Goal: Information Seeking & Learning: Learn about a topic

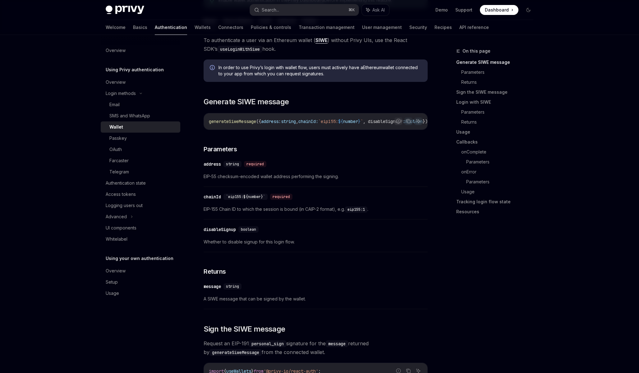
scroll to position [119, 0]
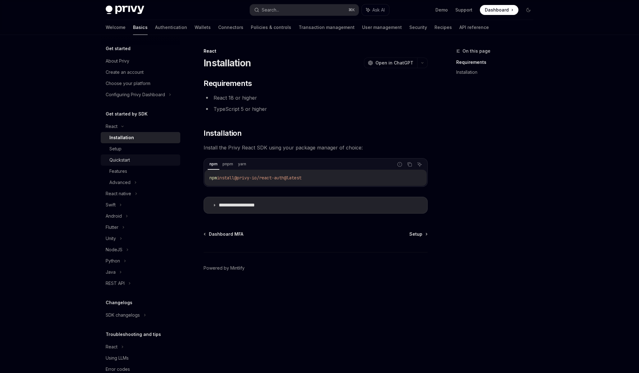
click at [133, 161] on div "Quickstart" at bounding box center [142, 159] width 67 height 7
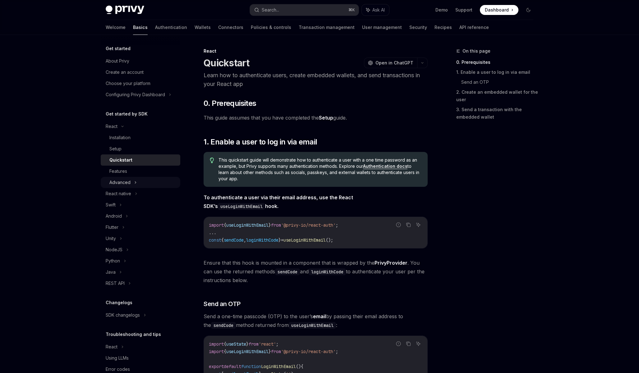
click at [127, 182] on div "Advanced" at bounding box center [119, 182] width 21 height 7
type textarea "*"
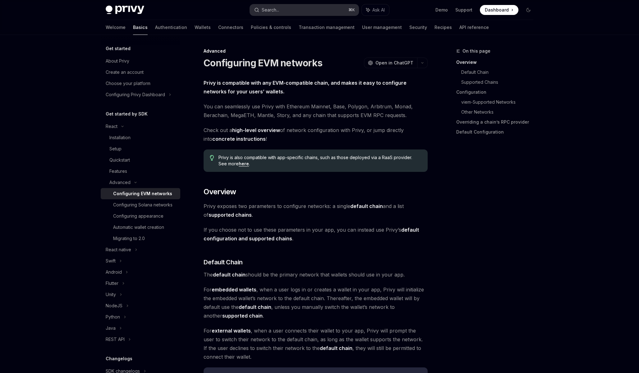
click at [282, 9] on button "Search... ⌘ K" at bounding box center [304, 9] width 109 height 11
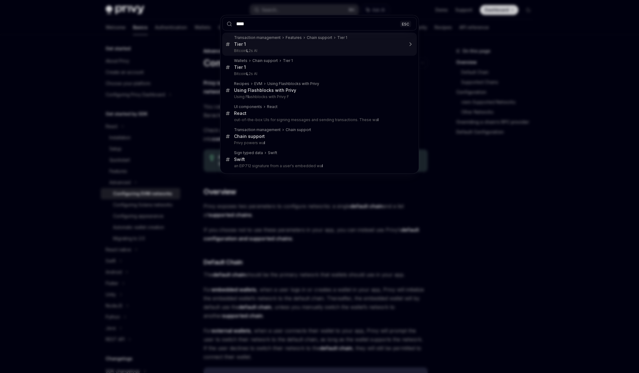
type input "*****"
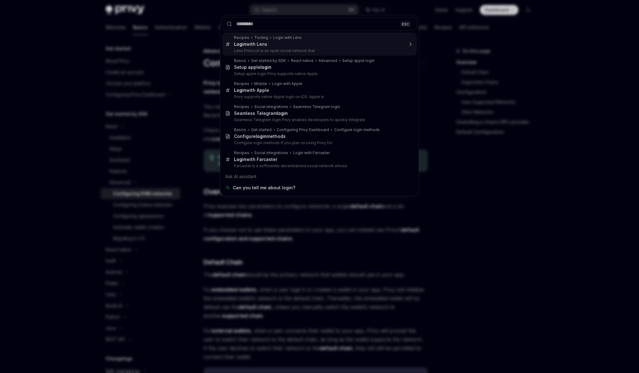
type textarea "*"
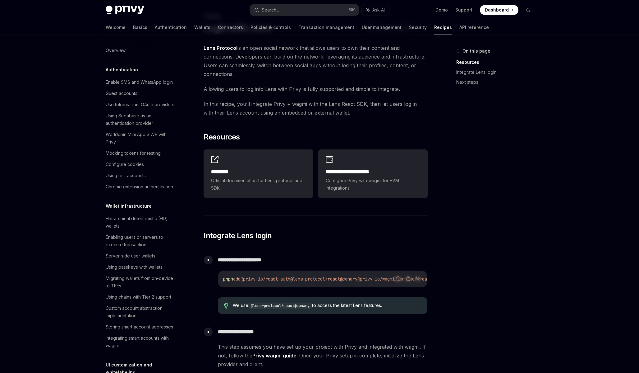
scroll to position [685, 0]
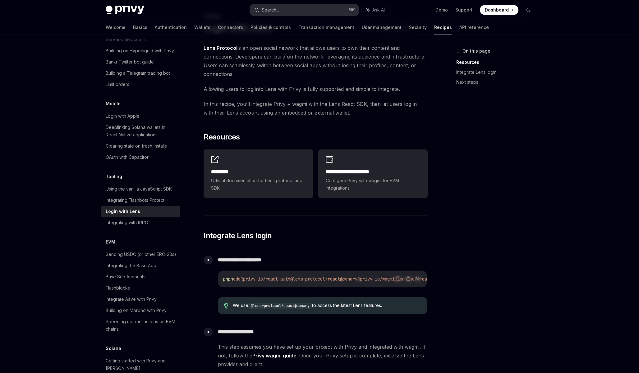
click at [293, 8] on button "Search... ⌘ K" at bounding box center [304, 9] width 109 height 11
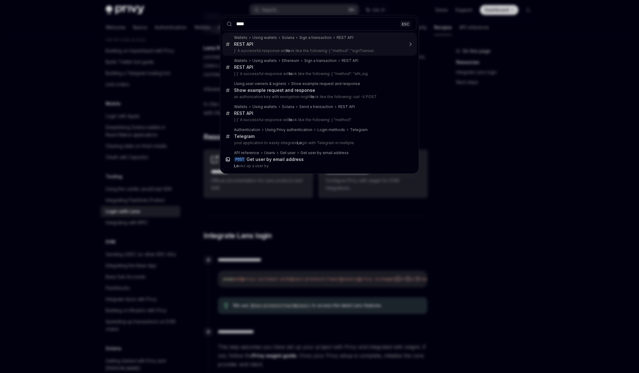
type input "*****"
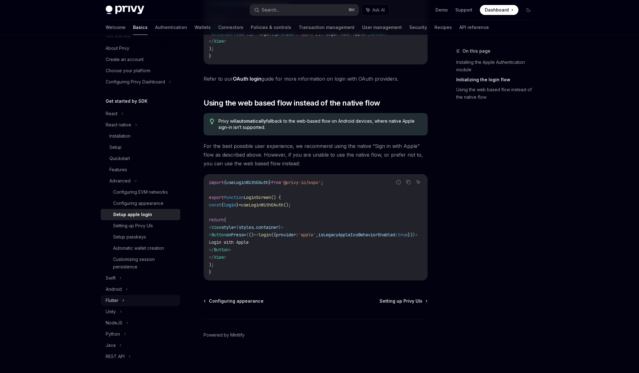
scroll to position [17, 0]
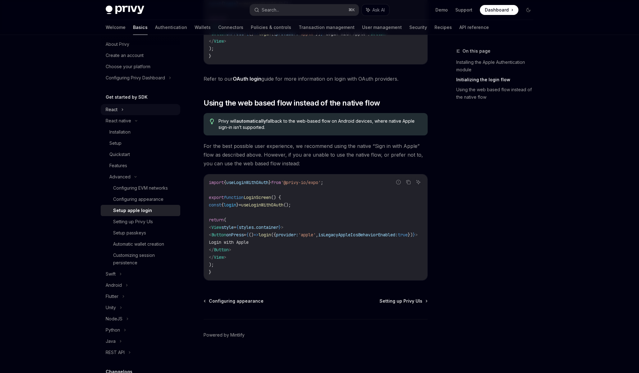
click at [117, 110] on div "React" at bounding box center [112, 109] width 12 height 7
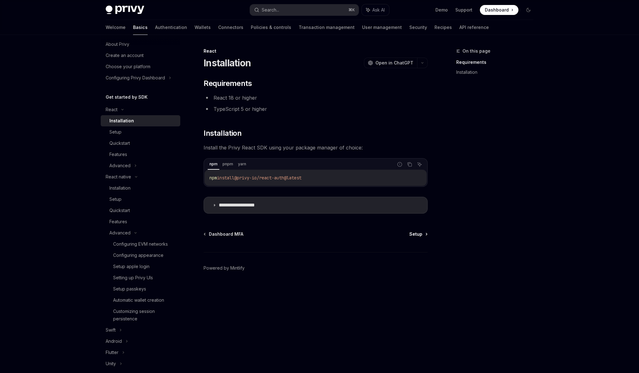
click at [419, 236] on span "Setup" at bounding box center [416, 234] width 13 height 6
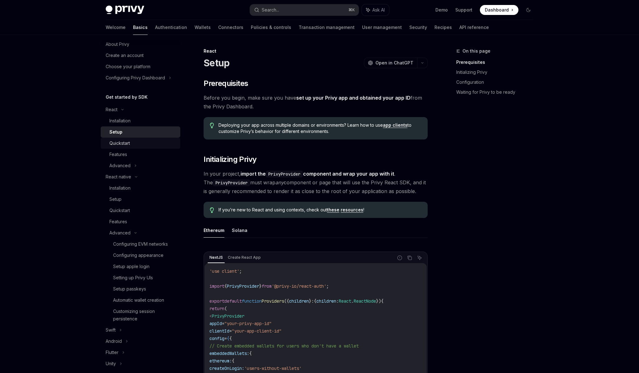
click at [140, 144] on div "Quickstart" at bounding box center [142, 142] width 67 height 7
type textarea "*"
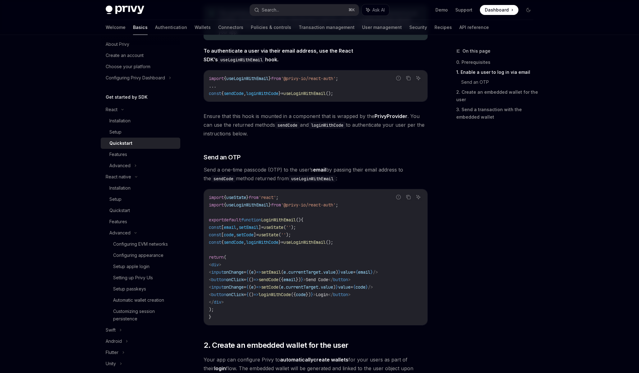
scroll to position [147, 0]
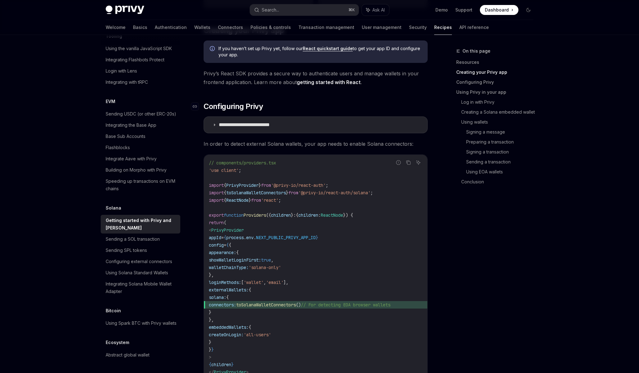
scroll to position [194, 0]
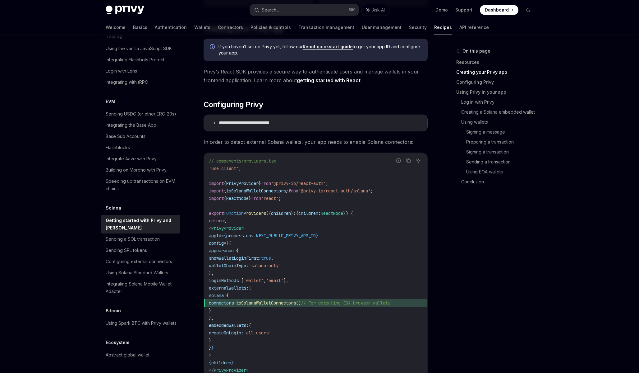
drag, startPoint x: 229, startPoint y: 280, endPoint x: 237, endPoint y: 317, distance: 37.9
click at [237, 317] on code "// components/providers.tsx 'use client' ; import { PrivyProvider } from '@priv…" at bounding box center [316, 272] width 214 height 231
copy code "loginMethods: [ 'wallet' , 'email' ], externalWallets: { solana: { connectors: …"
drag, startPoint x: 392, startPoint y: 192, endPoint x: 210, endPoint y: 191, distance: 181.9
click at [210, 191] on code "// components/providers.tsx 'use client' ; import { PrivyProvider } from '@priv…" at bounding box center [316, 272] width 214 height 231
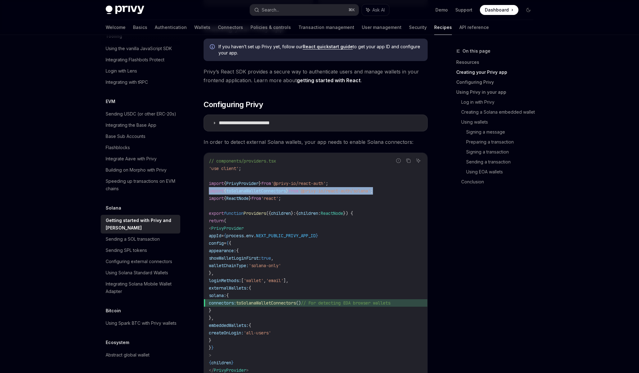
copy span "import { toSolanaWalletConnectors } from '@privy-io/react-auth/solana' ;"
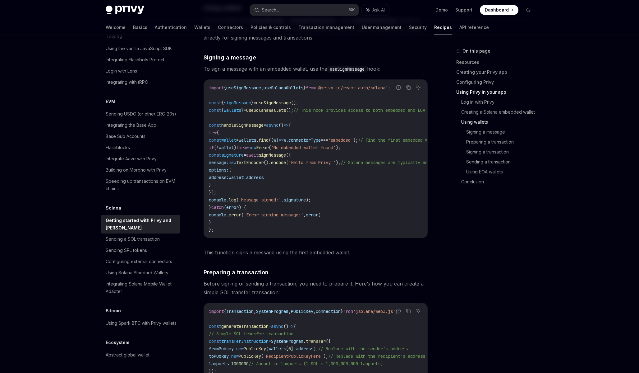
scroll to position [1089, 0]
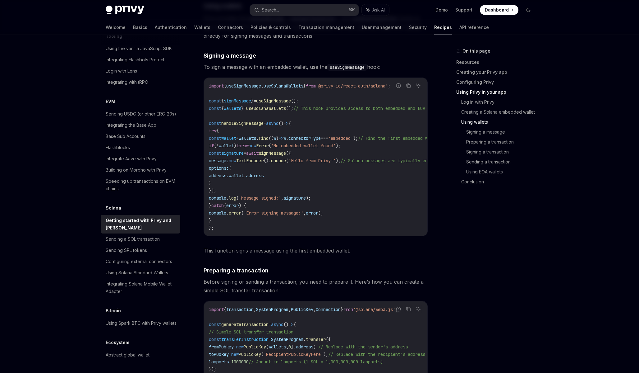
click at [423, 248] on div "**********" at bounding box center [316, 126] width 224 height 2252
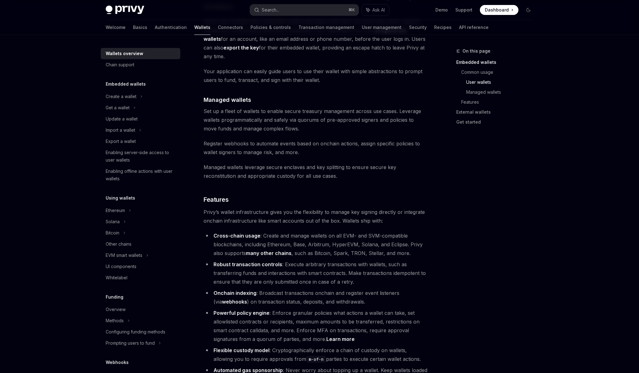
scroll to position [537, 0]
